Goal: Information Seeking & Learning: Check status

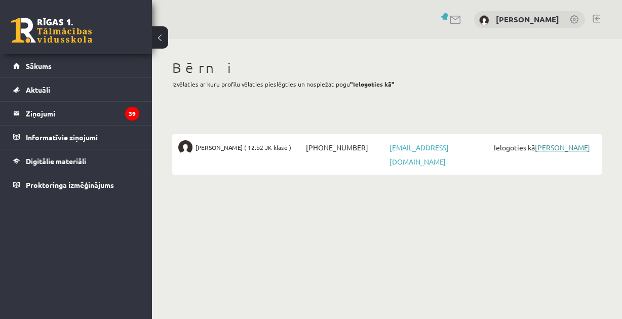
click at [554, 143] on link "[PERSON_NAME]" at bounding box center [562, 147] width 55 height 9
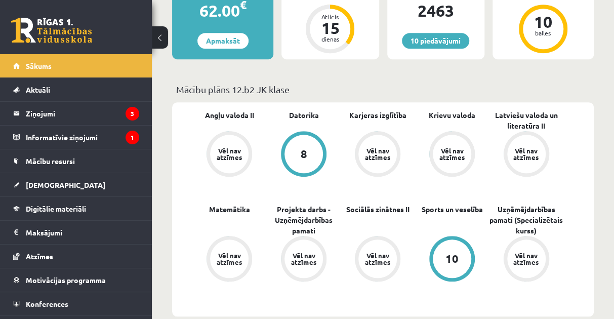
scroll to position [354, 0]
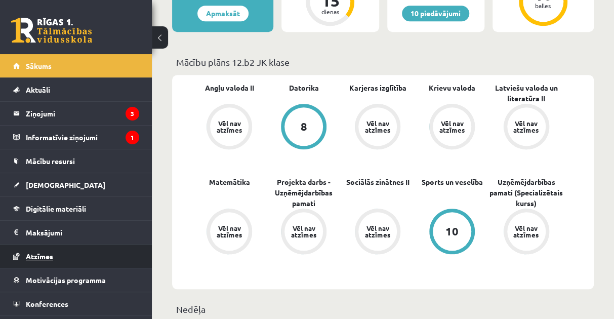
click at [42, 253] on span "Atzīmes" at bounding box center [39, 256] width 27 height 9
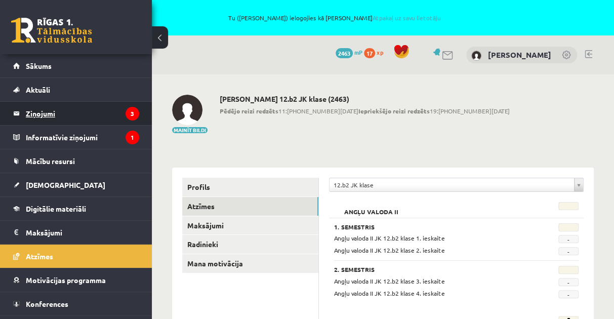
click at [51, 110] on legend "Ziņojumi 3" at bounding box center [82, 113] width 113 height 23
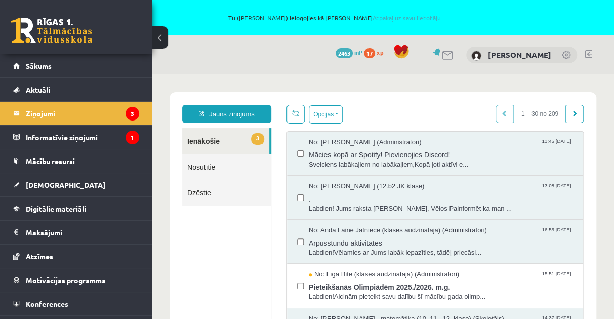
click at [588, 52] on link at bounding box center [589, 54] width 8 height 8
